Goal: Information Seeking & Learning: Understand process/instructions

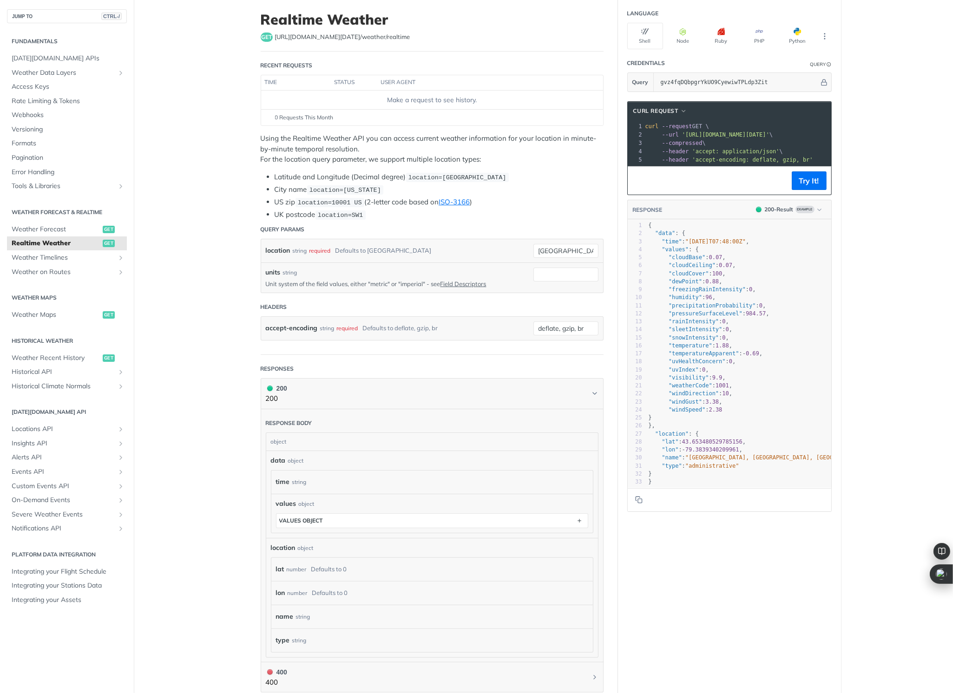
scroll to position [46, 0]
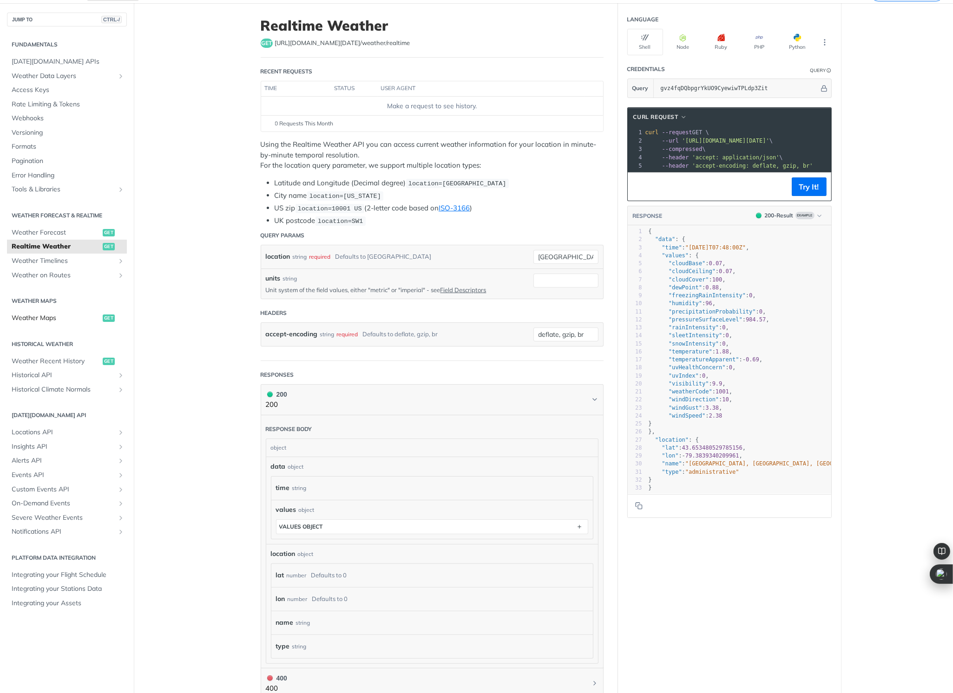
click at [48, 320] on span "Weather Maps" at bounding box center [56, 318] width 89 height 9
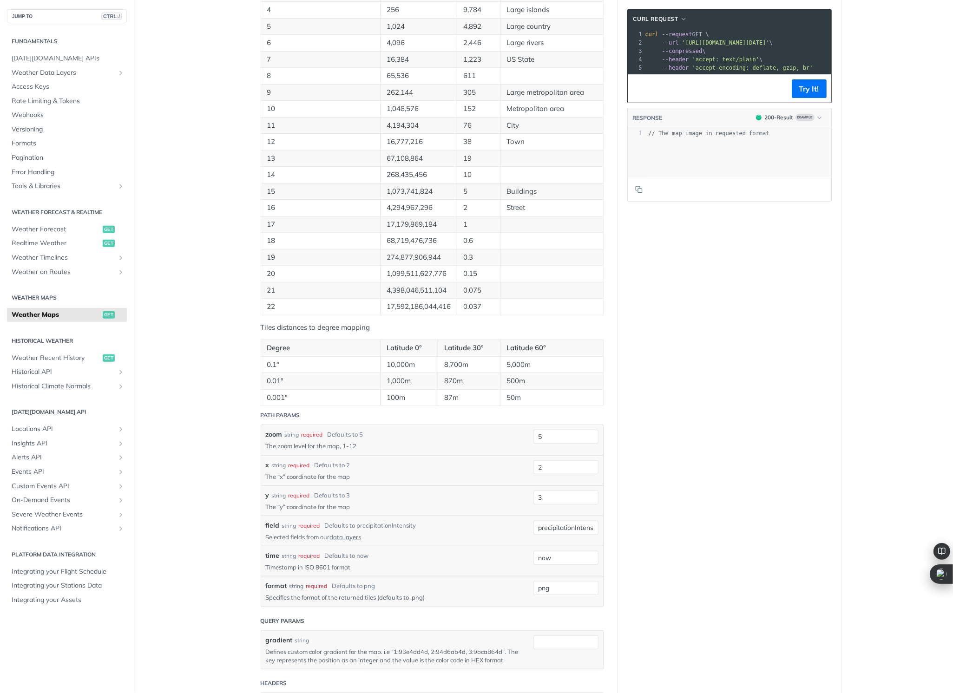
scroll to position [464, 0]
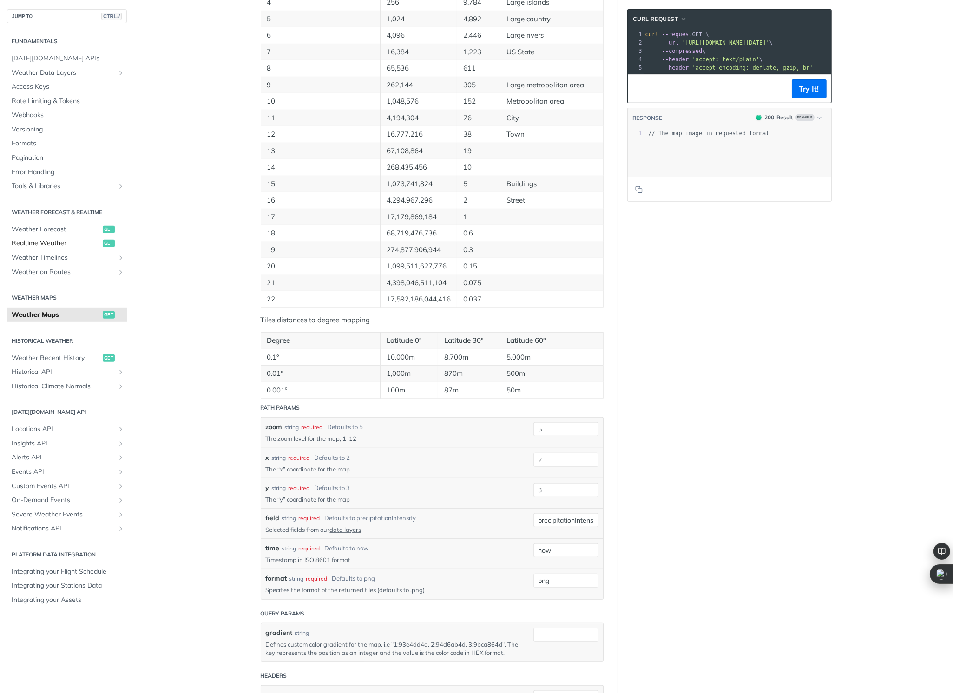
click at [50, 245] on span "Realtime Weather" at bounding box center [56, 243] width 89 height 9
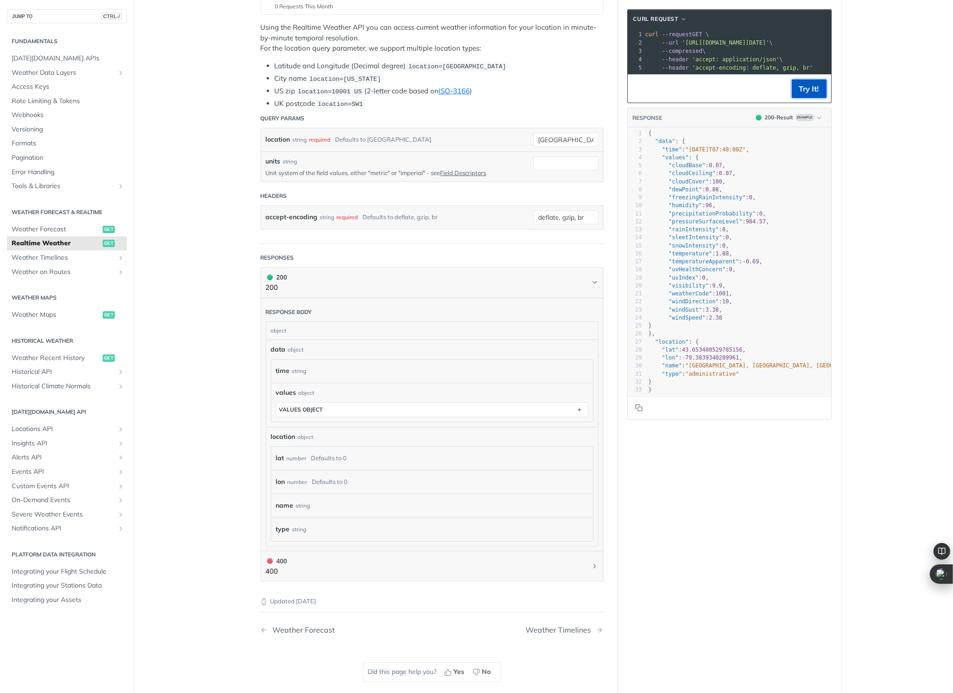
click at [801, 97] on button "Try It!" at bounding box center [808, 88] width 35 height 19
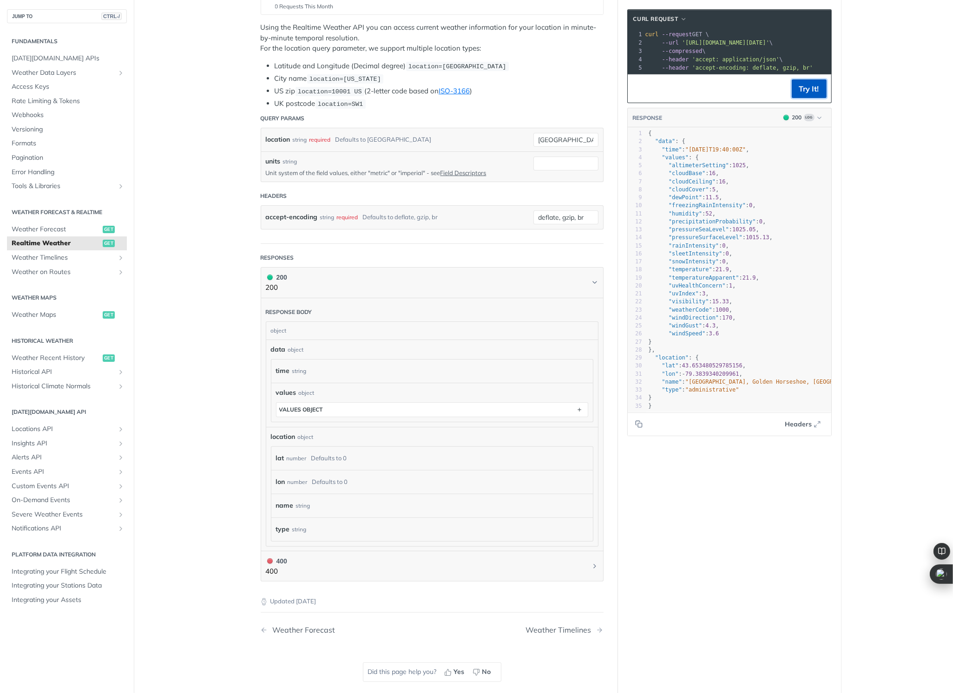
click at [800, 96] on button "Try It!" at bounding box center [808, 88] width 35 height 19
click at [671, 53] on span "--compressed" at bounding box center [682, 51] width 40 height 7
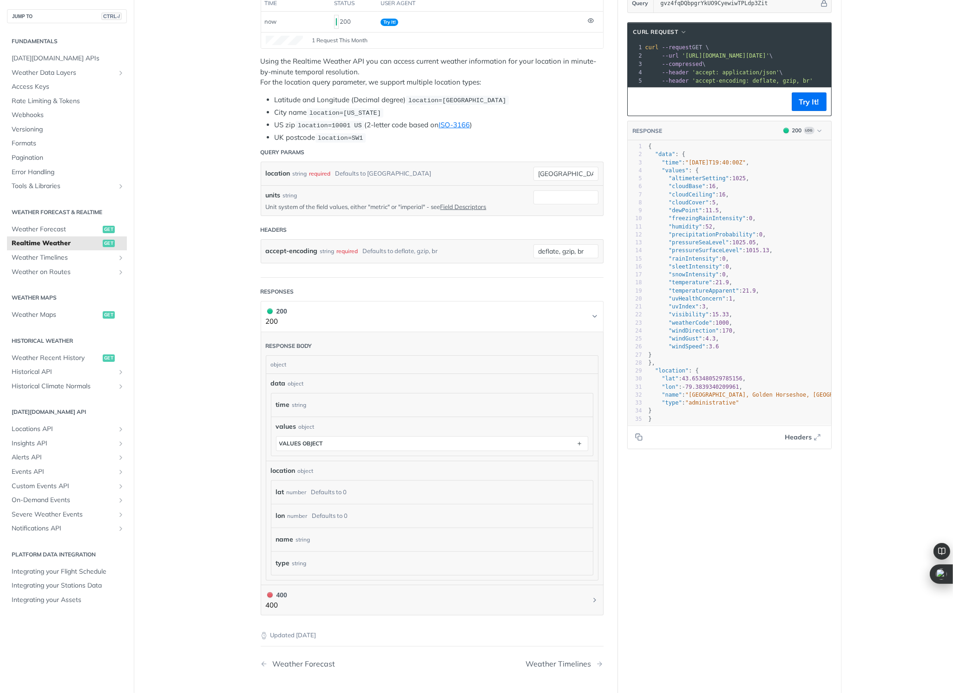
scroll to position [186, 0]
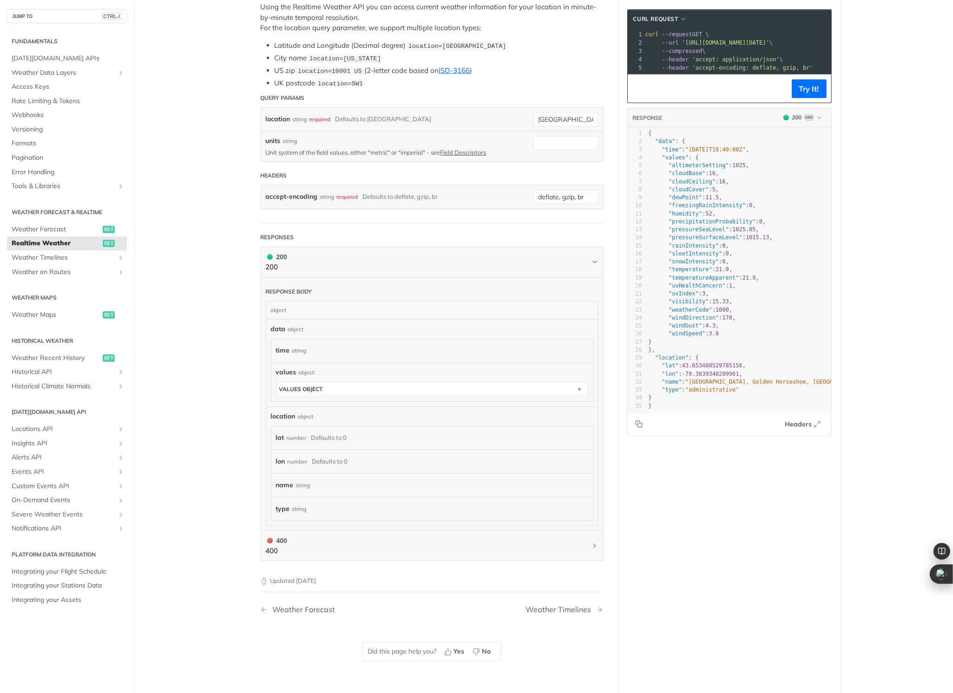
click at [713, 160] on pre ""values" : {" at bounding box center [744, 158] width 195 height 8
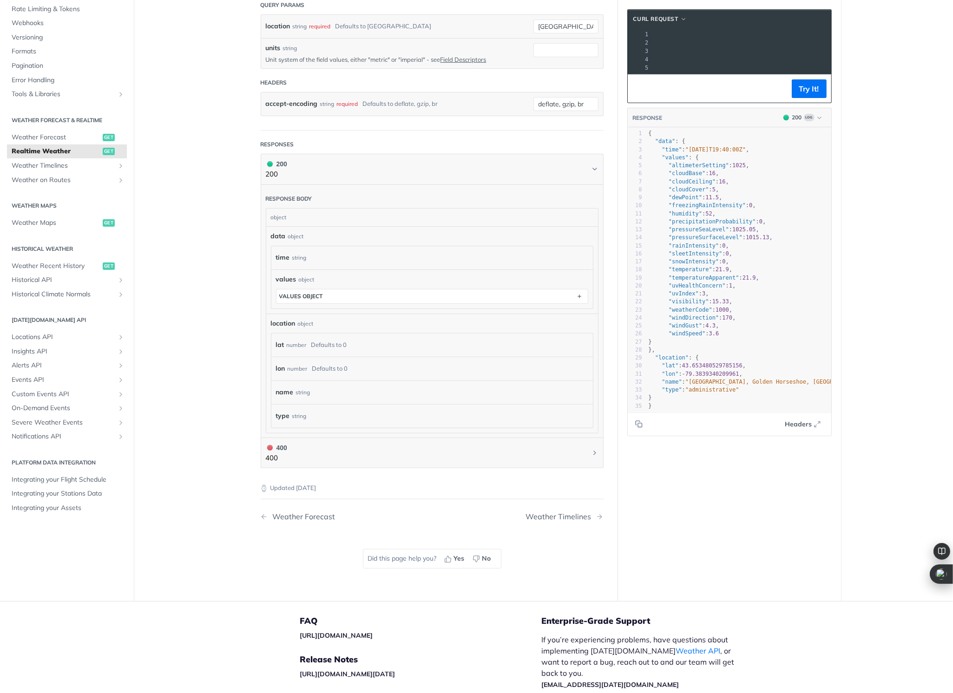
drag, startPoint x: 680, startPoint y: 41, endPoint x: 819, endPoint y: 42, distance: 138.9
click at [575, 42] on span "'[URL][DOMAIN_NAME][DATE]'" at bounding box center [530, 42] width 87 height 7
copy span "[URL][DOMAIN_NAME][DATE]'"
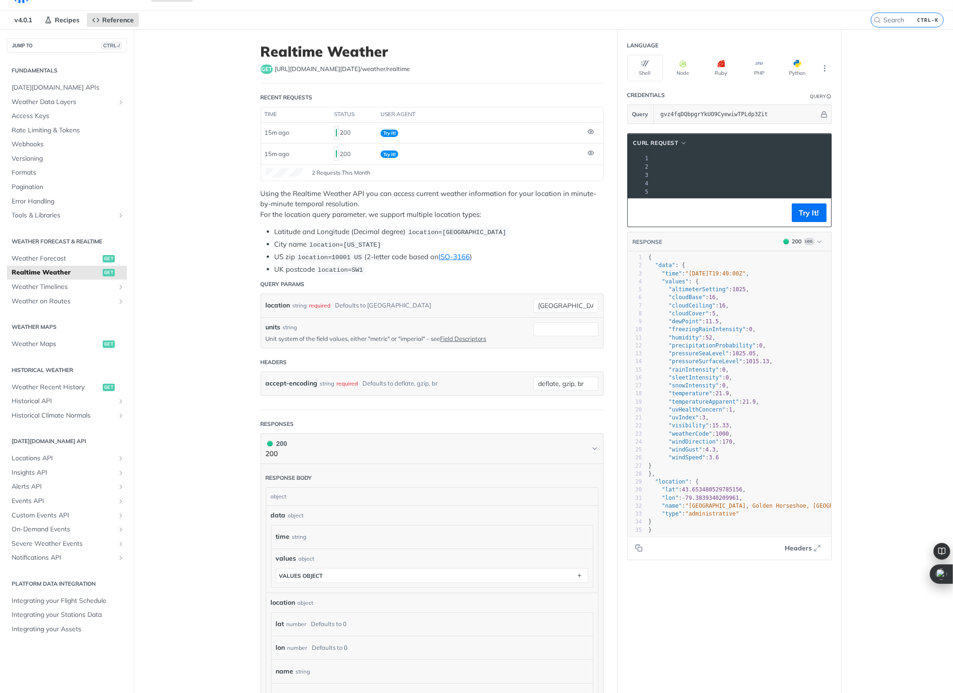
scroll to position [0, 0]
